Goal: Task Accomplishment & Management: Use online tool/utility

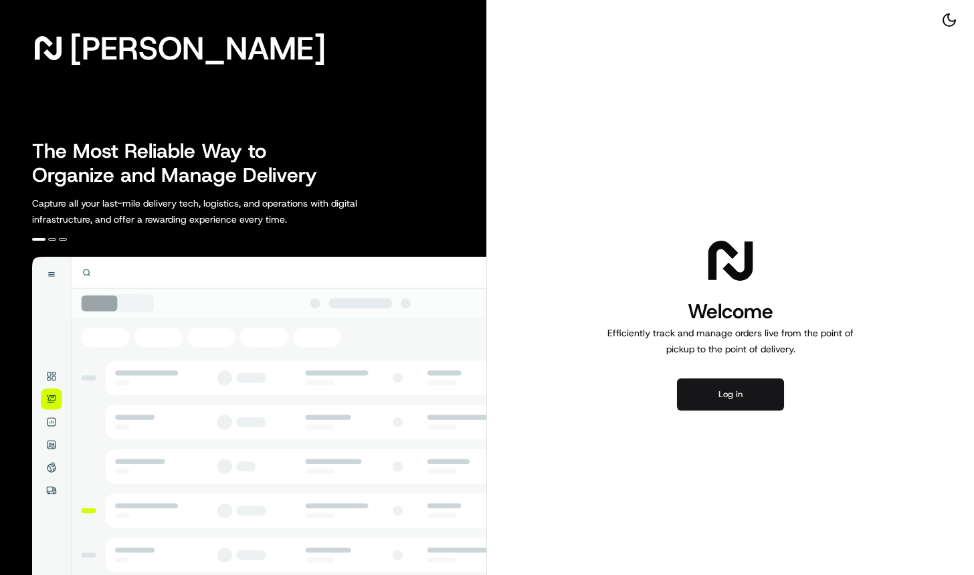
click at [726, 402] on button "Log in" at bounding box center [730, 395] width 107 height 32
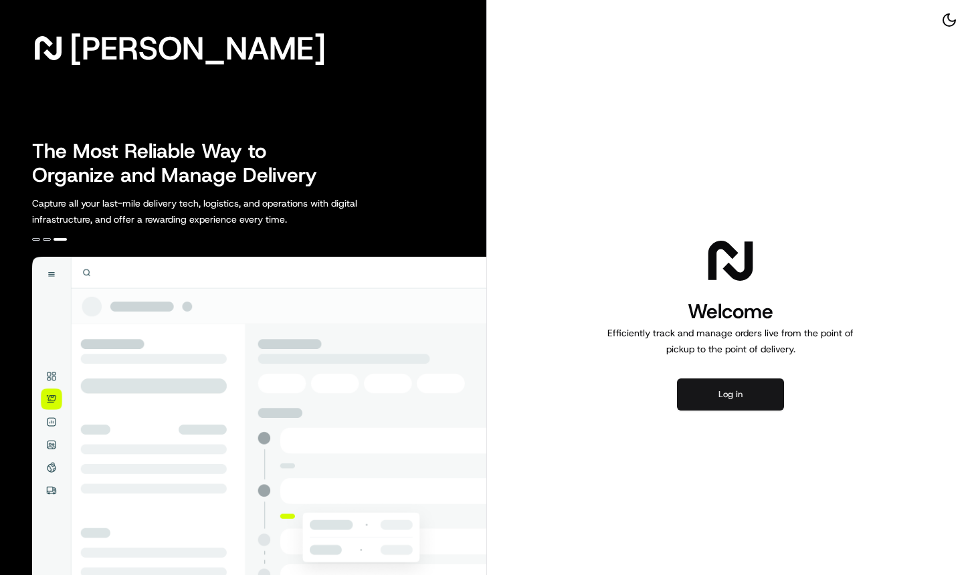
click at [733, 395] on button "Log in" at bounding box center [730, 395] width 107 height 32
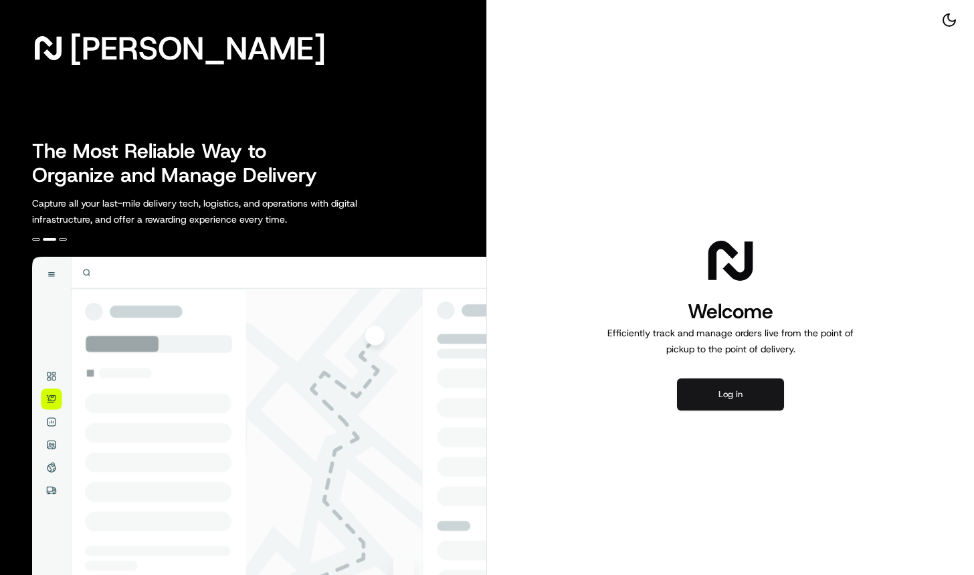
click at [735, 389] on button "Log in" at bounding box center [730, 395] width 107 height 32
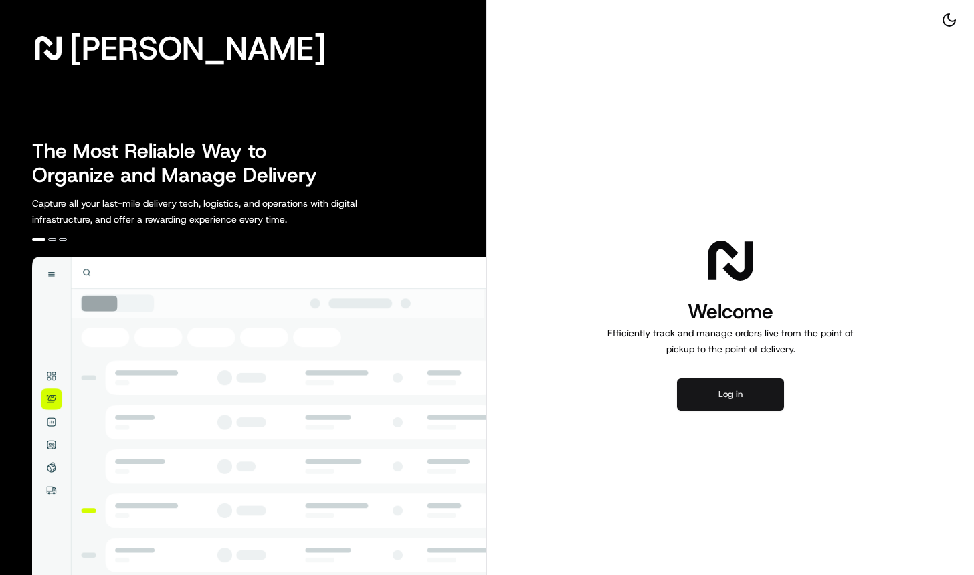
click at [738, 393] on button "Log in" at bounding box center [730, 395] width 107 height 32
click at [747, 403] on button "Log in" at bounding box center [730, 395] width 107 height 32
